Goal: Transaction & Acquisition: Purchase product/service

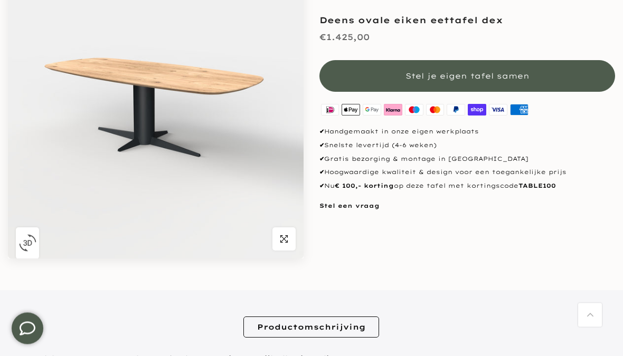
scroll to position [173, 0]
click at [485, 85] on button "Stel je eigen tafel samen" at bounding box center [468, 77] width 296 height 32
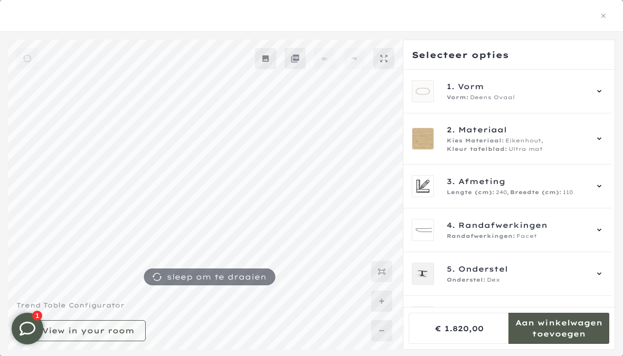
click at [600, 140] on div "2. Materiaal Kies Materiaal: Eikenhout, Kleur tafelblad: Ultra mat" at bounding box center [508, 139] width 192 height 30
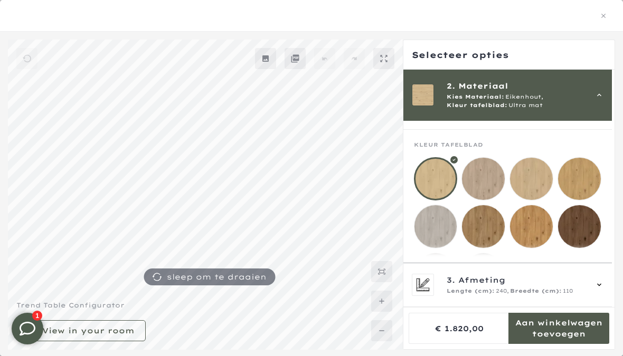
scroll to position [114, 0]
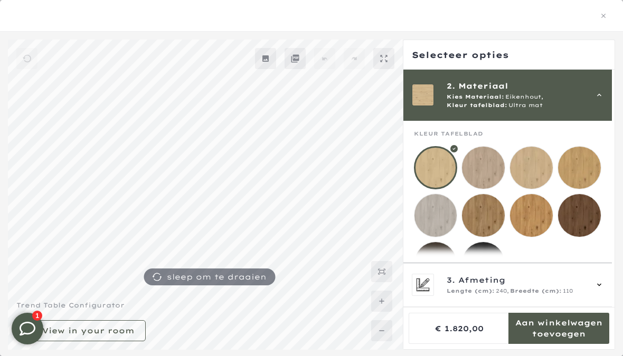
click at [498, 168] on mmq-loader at bounding box center [483, 168] width 43 height 43
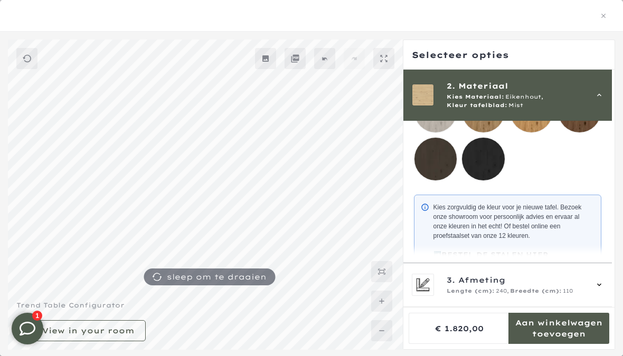
scroll to position [236, 0]
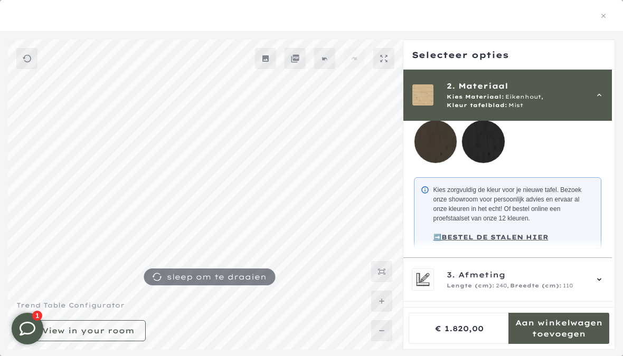
click at [596, 93] on div "2. Materiaal Kies Materiaal: Eikenhout, Kleur tafelblad: Mist" at bounding box center [508, 95] width 192 height 30
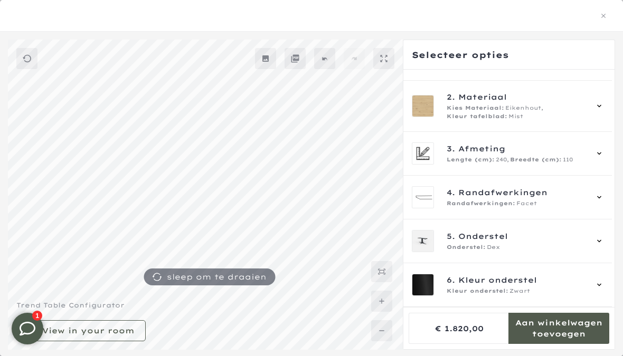
scroll to position [33, 0]
click at [603, 154] on icon at bounding box center [599, 153] width 8 height 8
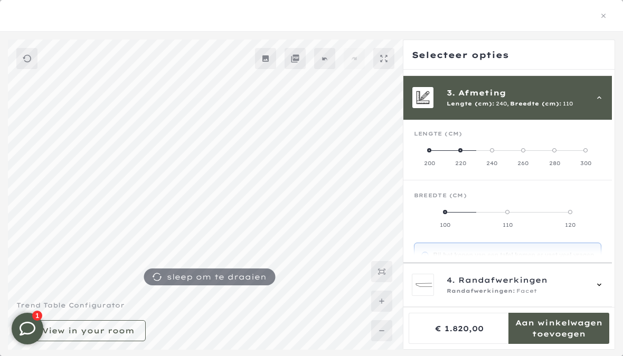
scroll to position [95, 0]
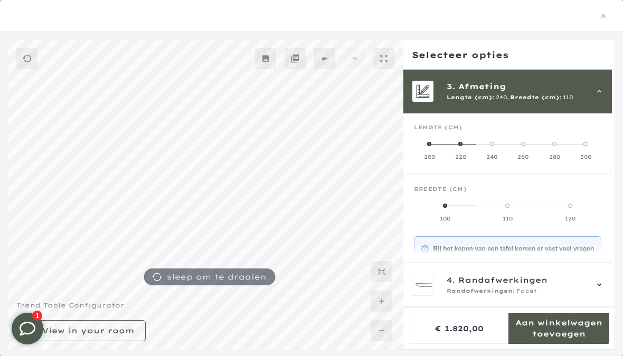
click at [461, 143] on span at bounding box center [460, 144] width 4 height 4
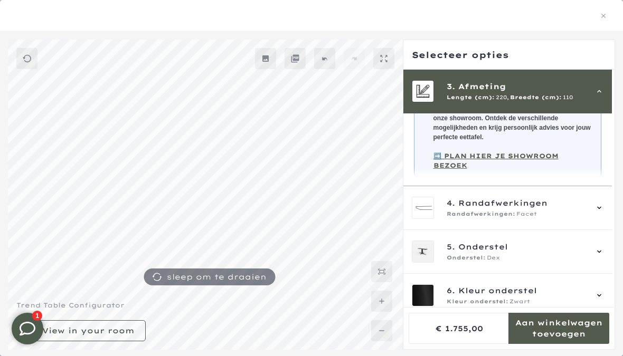
click at [597, 91] on div "3. Afmeting Lengte (cm): 220, Breedte (cm): 110" at bounding box center [508, 91] width 192 height 22
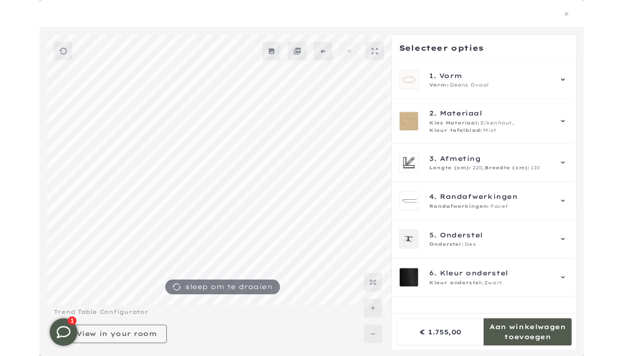
scroll to position [223, 0]
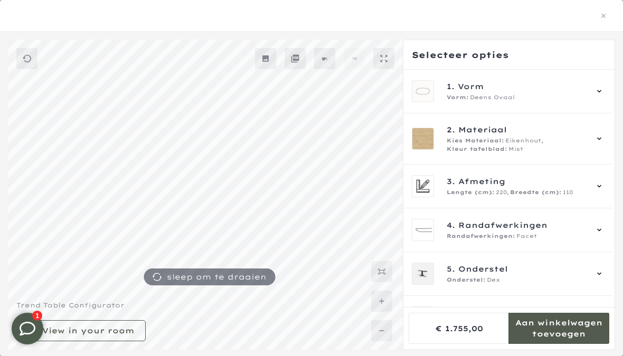
click at [604, 227] on icon at bounding box center [599, 230] width 8 height 8
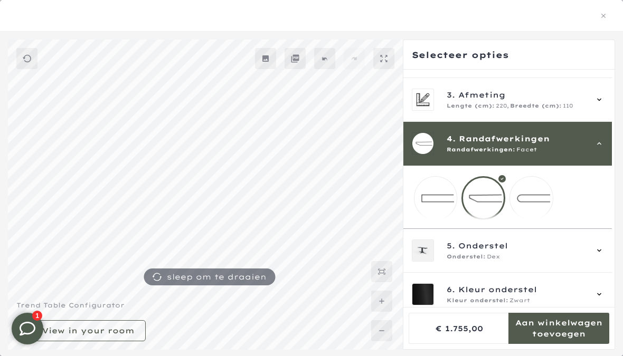
scroll to position [106, 0]
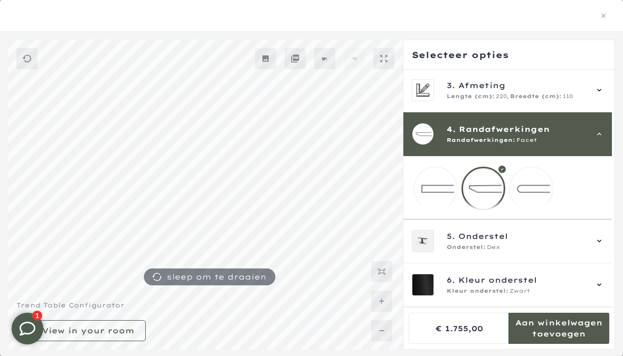
click at [497, 181] on div at bounding box center [484, 189] width 44 height 44
click at [609, 239] on div "5. Onderstel Onderstel: Dex" at bounding box center [507, 242] width 209 height 44
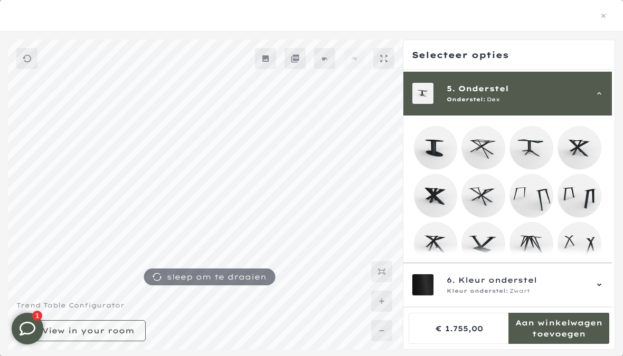
scroll to position [183, 0]
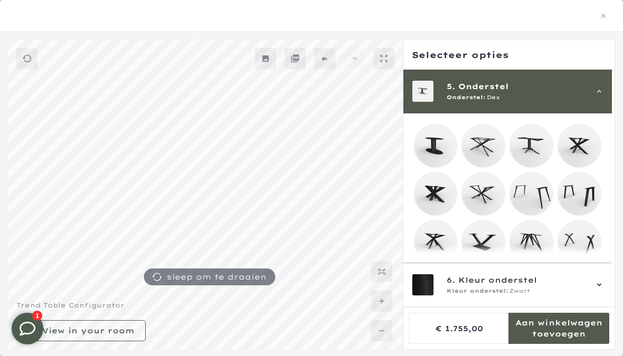
click at [594, 234] on mmq-loader at bounding box center [579, 242] width 43 height 43
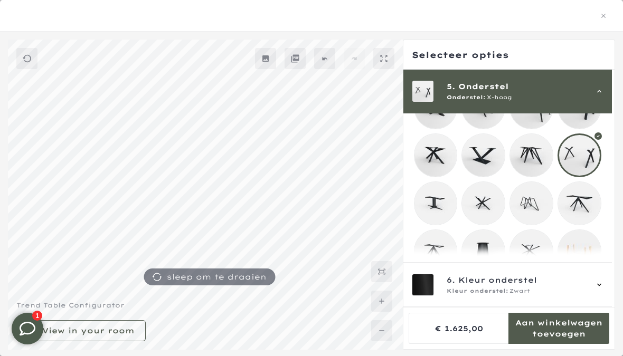
scroll to position [270, 0]
click at [599, 91] on div "5. Onderstel Onderstel: X-hoog" at bounding box center [508, 91] width 192 height 22
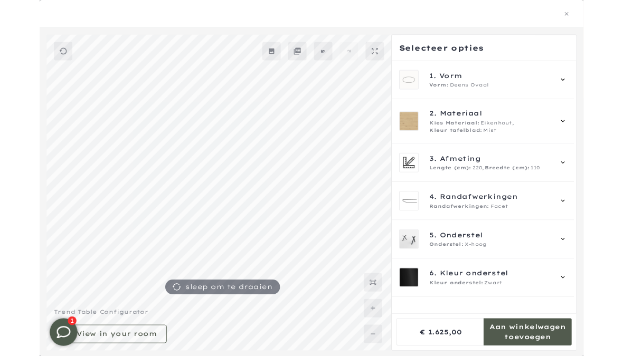
scroll to position [348, 0]
